Goal: Task Accomplishment & Management: Manage account settings

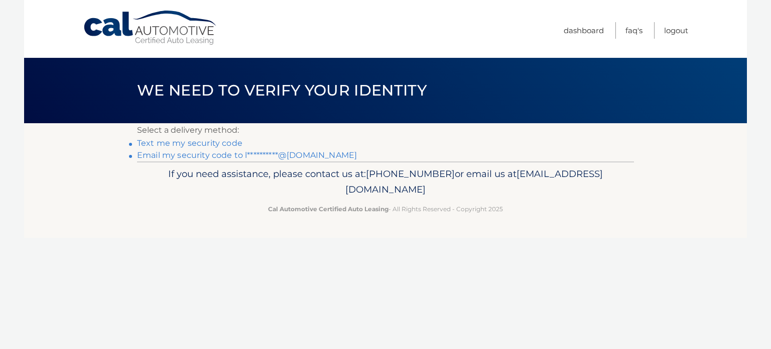
click at [228, 154] on link "**********" at bounding box center [247, 155] width 220 height 10
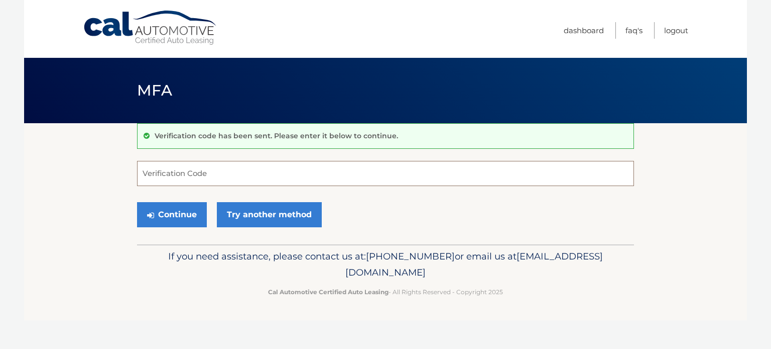
click at [203, 176] on input "Verification Code" at bounding box center [385, 173] width 497 height 25
type input "557580"
click at [137, 202] on button "Continue" at bounding box center [172, 214] width 70 height 25
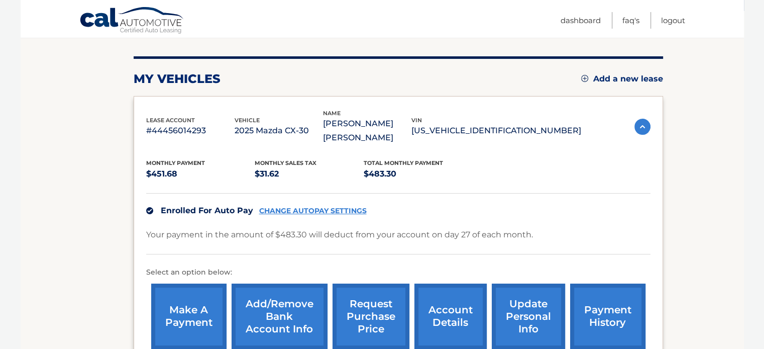
scroll to position [112, 0]
click at [330, 209] on link "CHANGE AUTOPAY SETTINGS" at bounding box center [312, 210] width 107 height 9
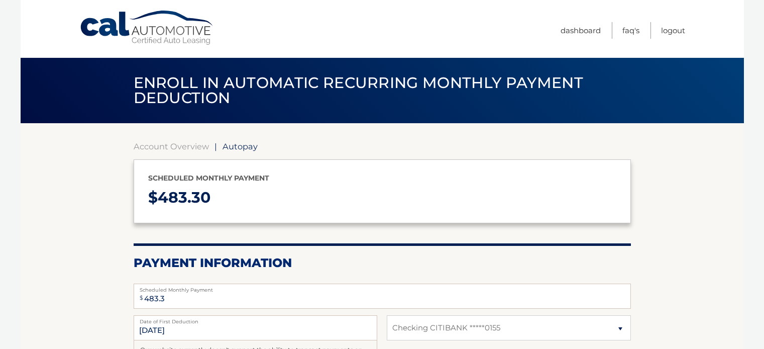
select select "ZjNkN2I4OTItMDk1OC00ZmEyLThlNDEtZTIxZDA0ZGQxY2E2"
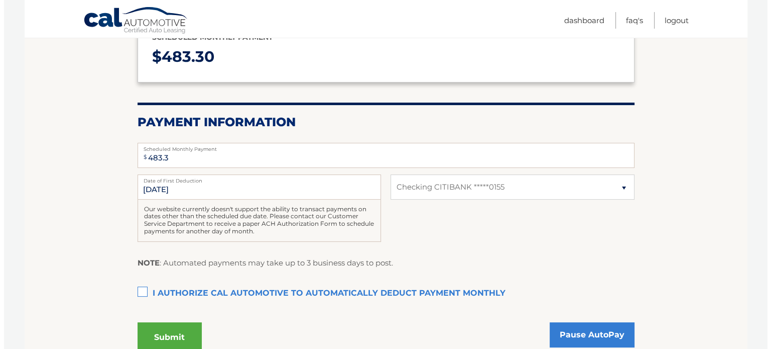
scroll to position [142, 0]
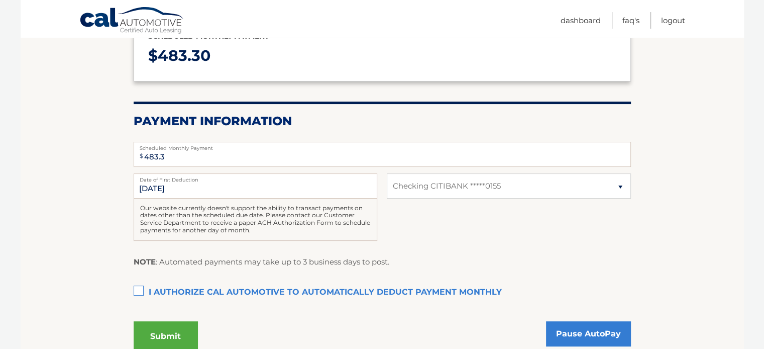
click at [143, 286] on label "I authorize cal automotive to automatically deduct payment monthly This checkbo…" at bounding box center [382, 292] width 497 height 20
click at [0, 0] on input "I authorize cal automotive to automatically deduct payment monthly This checkbo…" at bounding box center [0, 0] width 0 height 0
click at [163, 335] on button "Submit" at bounding box center [166, 336] width 64 height 30
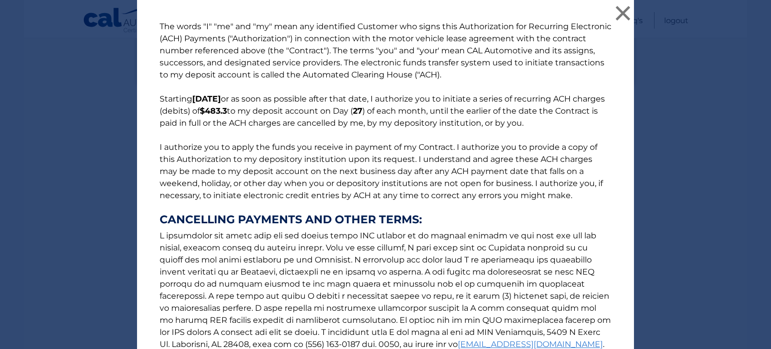
scroll to position [126, 0]
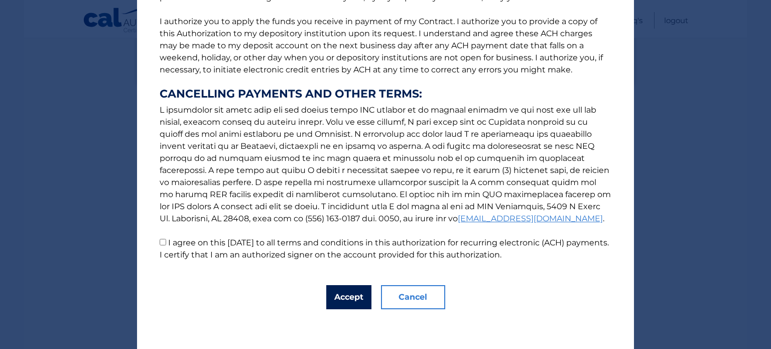
click at [343, 295] on button "Accept" at bounding box center [348, 297] width 45 height 24
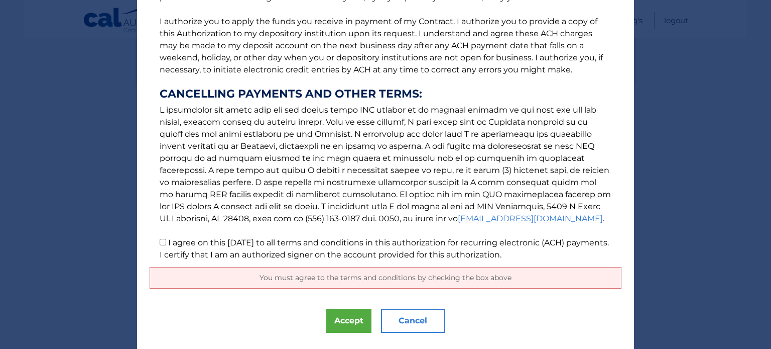
click at [173, 241] on label "I agree on this 10/03/2025 to all terms and conditions in this authorization fo…" at bounding box center [384, 249] width 449 height 22
click at [166, 241] on input "I agree on this 10/03/2025 to all terms and conditions in this authorization fo…" at bounding box center [163, 242] width 7 height 7
checkbox input "true"
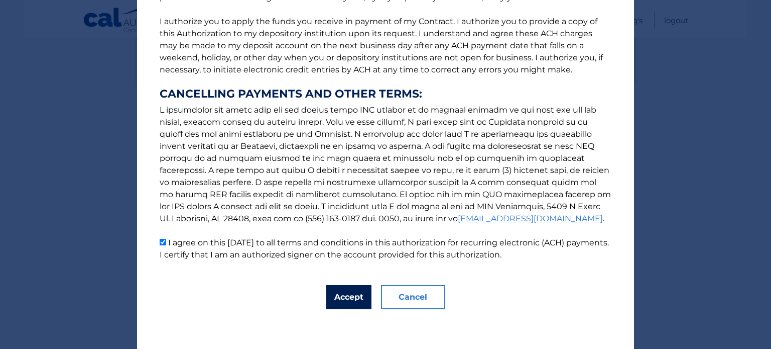
click at [332, 291] on button "Accept" at bounding box center [348, 297] width 45 height 24
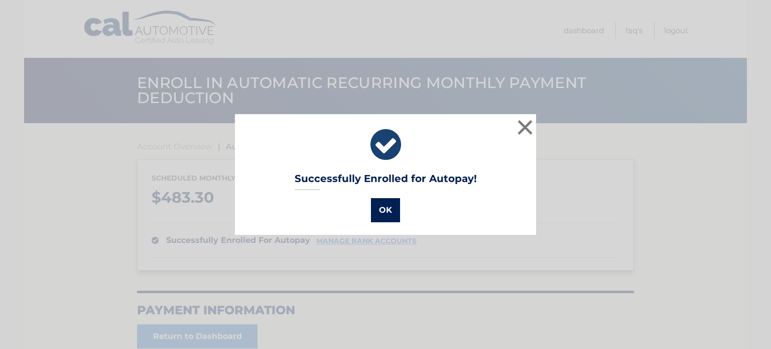
click at [387, 210] on button "OK" at bounding box center [385, 210] width 29 height 24
